Goal: Find contact information: Find contact information

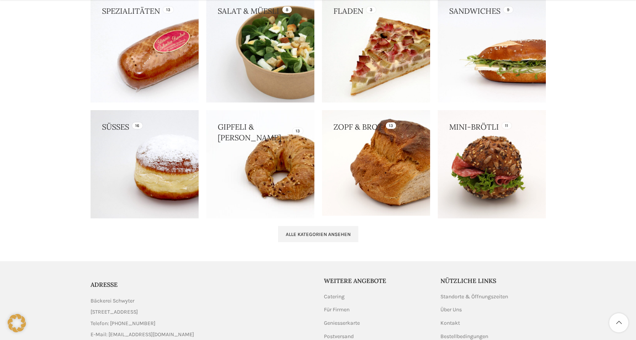
scroll to position [781, 0]
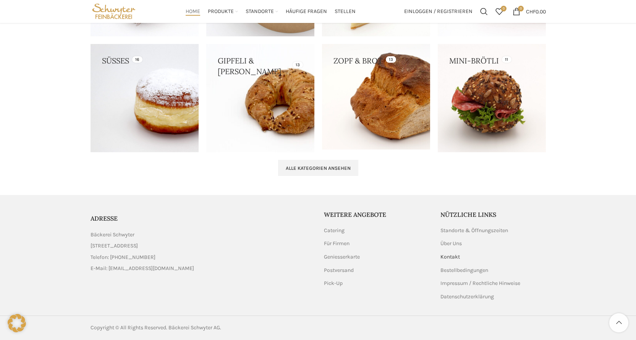
click at [457, 254] on link "Kontakt" at bounding box center [451, 257] width 20 height 8
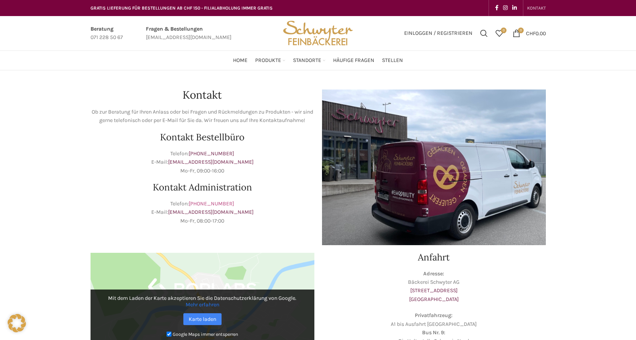
drag, startPoint x: 241, startPoint y: 205, endPoint x: 194, endPoint y: 205, distance: 47.4
click at [194, 205] on p "Telefon: +41 71 228 50 60 E-Mail: info@schwyter.com Mo-Fr, 08:00-17:00" at bounding box center [203, 212] width 224 height 26
copy link "+41 71 228 50 60"
